Goal: Task Accomplishment & Management: Complete application form

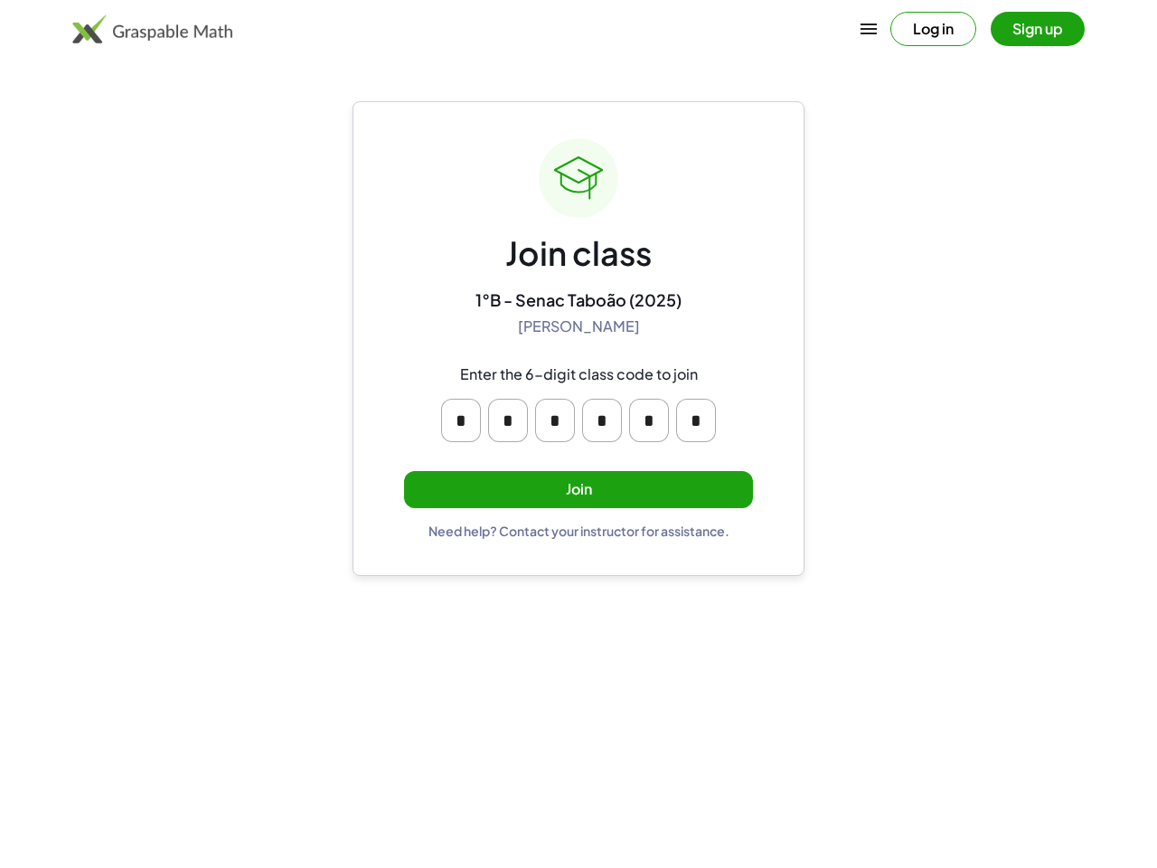
click at [868, 29] on icon "button" at bounding box center [869, 29] width 22 height 22
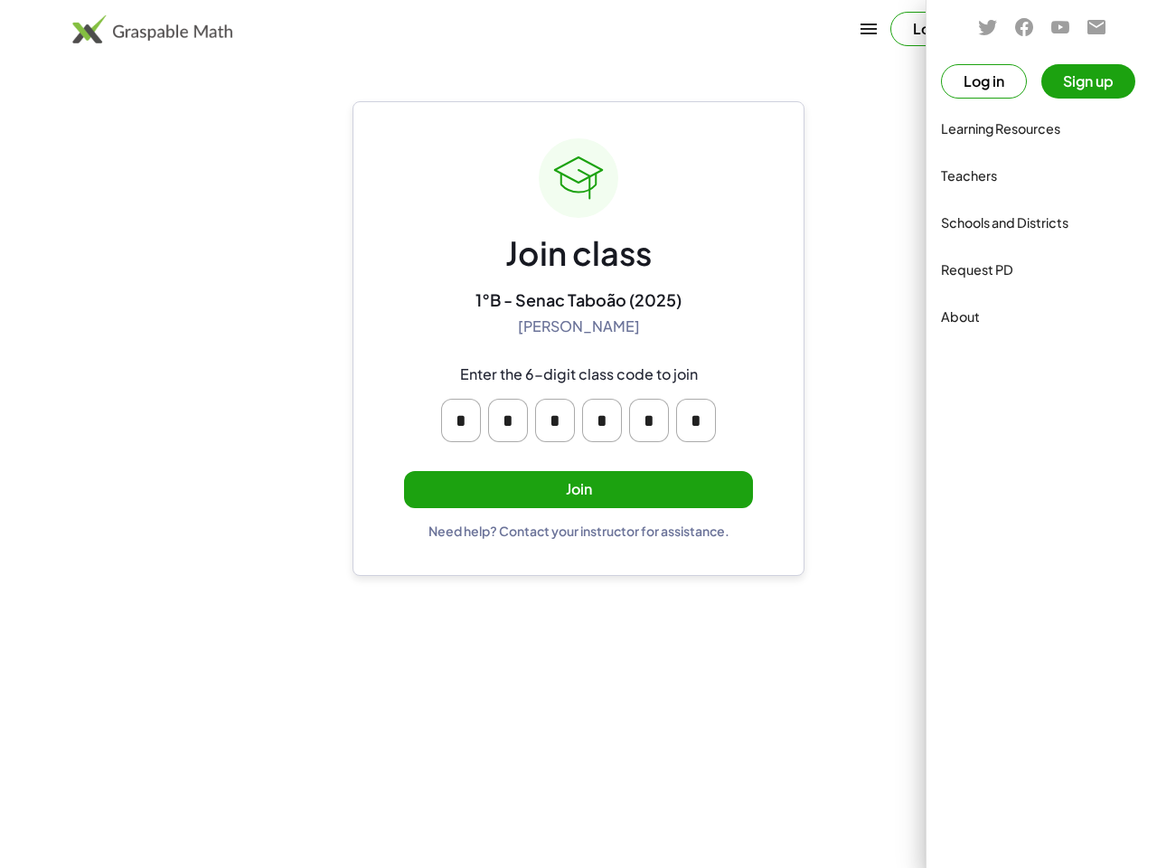
click at [933, 29] on div at bounding box center [578, 434] width 1157 height 868
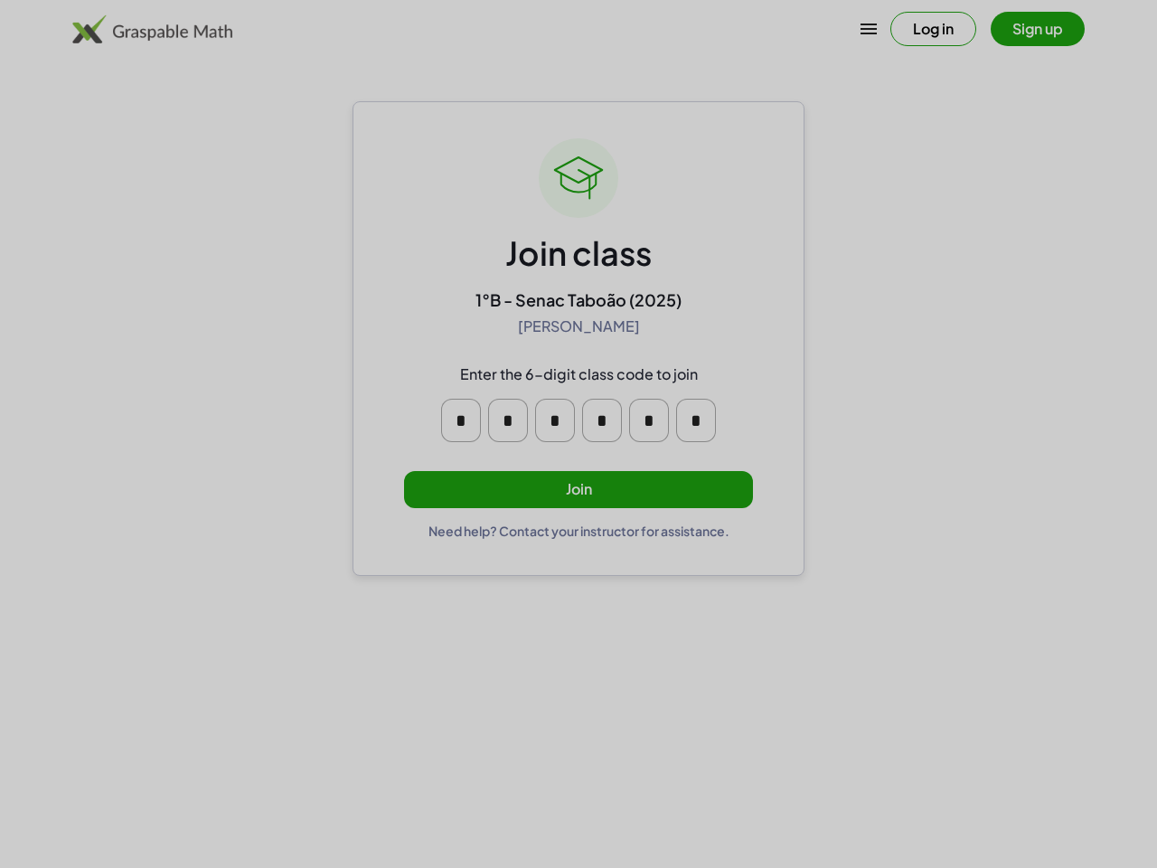
click at [1037, 29] on div at bounding box center [578, 434] width 1157 height 868
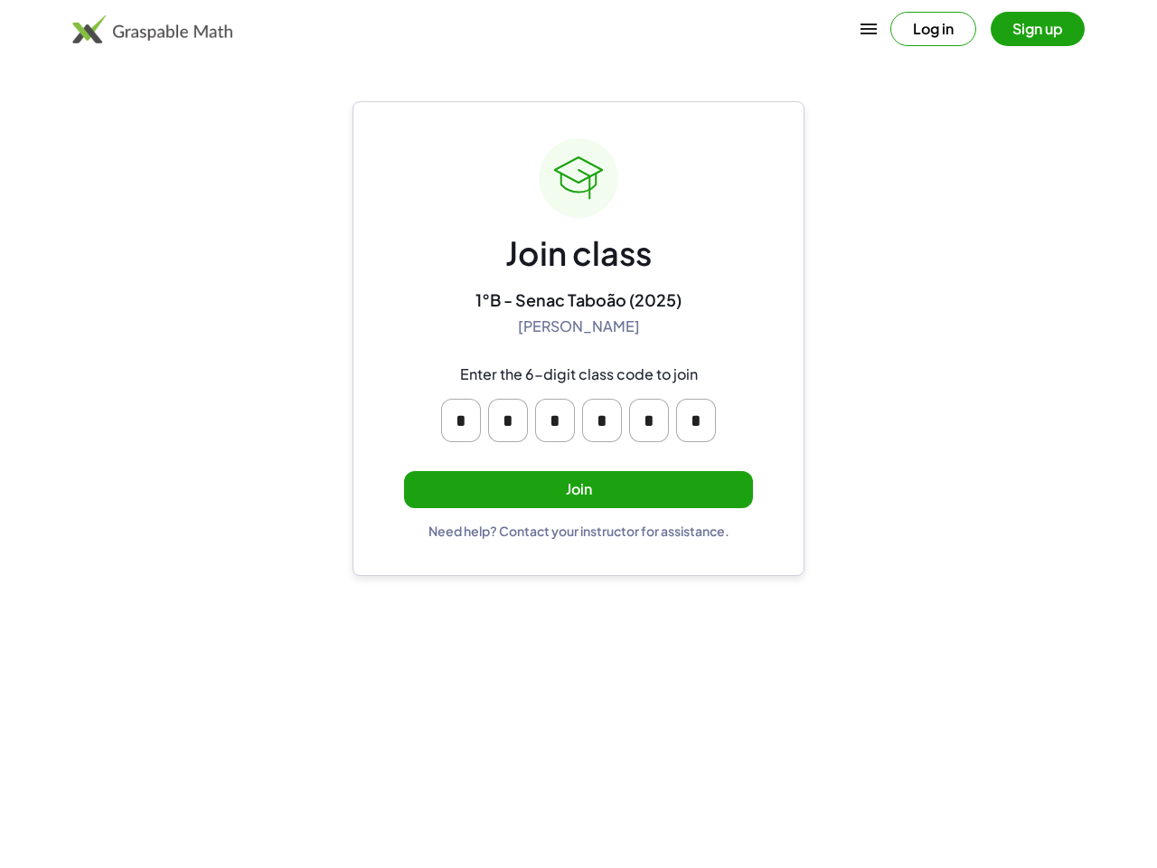
click at [461, 420] on input "*" at bounding box center [461, 420] width 40 height 43
click at [508, 420] on input "*" at bounding box center [508, 420] width 40 height 43
click at [555, 420] on input "*" at bounding box center [555, 420] width 40 height 43
click at [602, 420] on input "*" at bounding box center [602, 420] width 40 height 43
click at [649, 420] on input "*" at bounding box center [649, 420] width 40 height 43
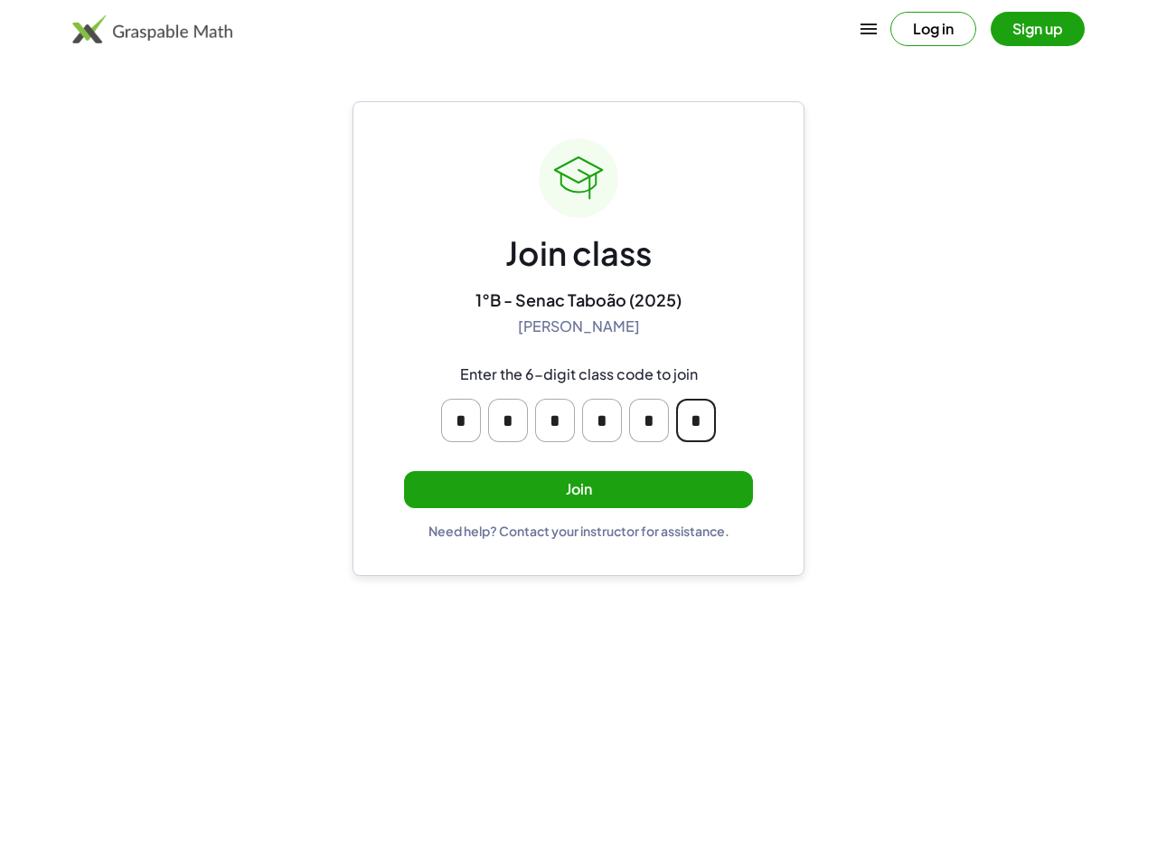
click at [696, 420] on input "*" at bounding box center [696, 420] width 40 height 43
click at [578, 489] on button "Join" at bounding box center [578, 489] width 349 height 37
